Goal: Task Accomplishment & Management: Manage account settings

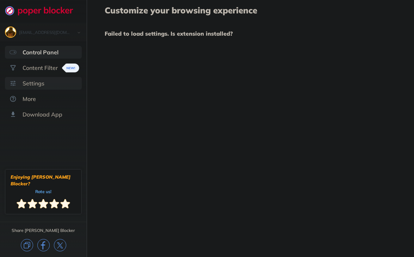
click at [44, 83] on div "Settings" at bounding box center [34, 83] width 22 height 7
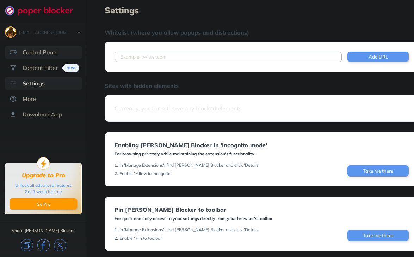
click at [16, 51] on img at bounding box center [13, 52] width 7 height 7
